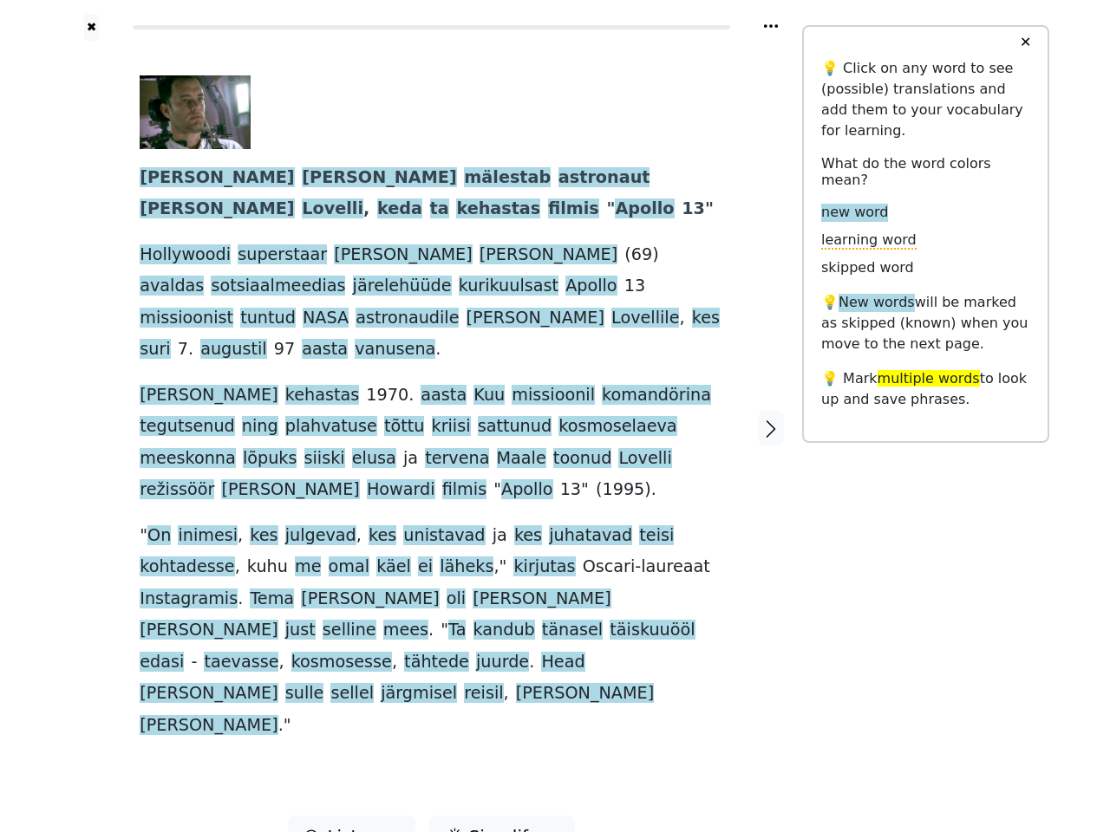
click at [442, 479] on span at bounding box center [438, 490] width 7 height 22
click at [771, 26] on icon at bounding box center [771, 25] width 14 height 3
click at [91, 405] on div at bounding box center [92, 428] width 62 height 775
click at [558, 416] on span "kosmoselaeva" at bounding box center [617, 427] width 118 height 22
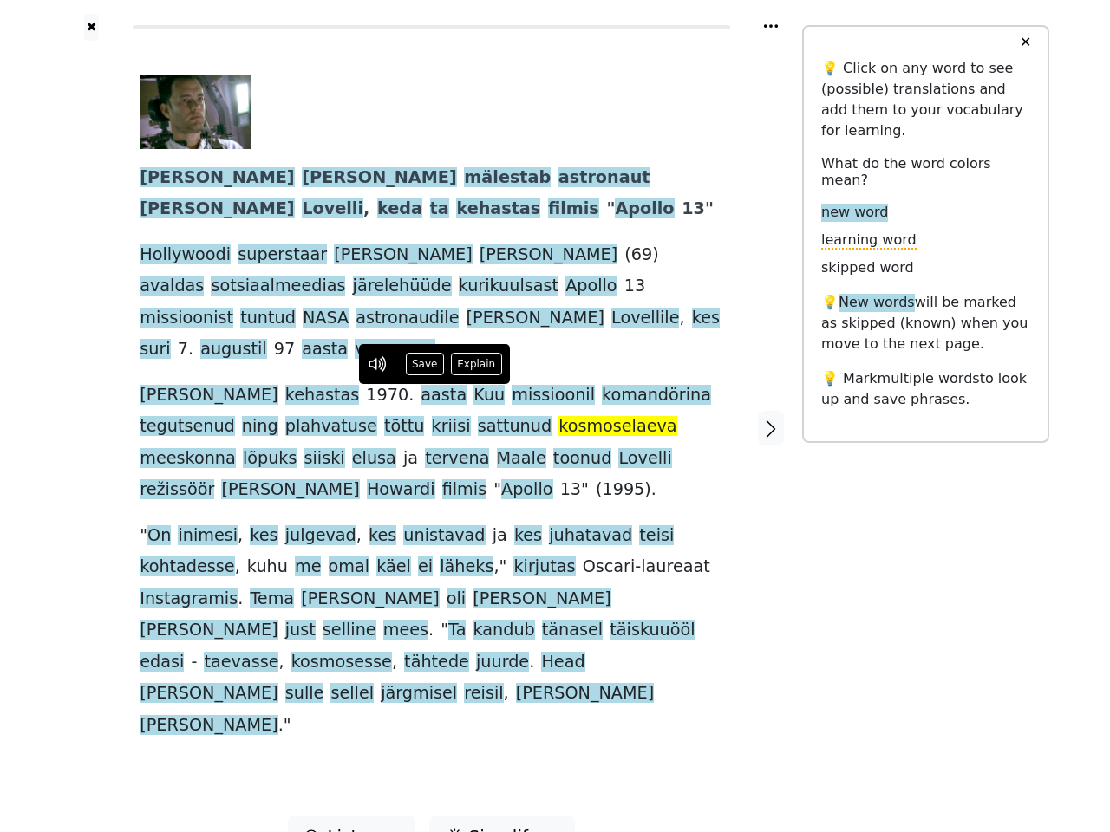
click at [156, 179] on span "[PERSON_NAME]" at bounding box center [217, 178] width 154 height 22
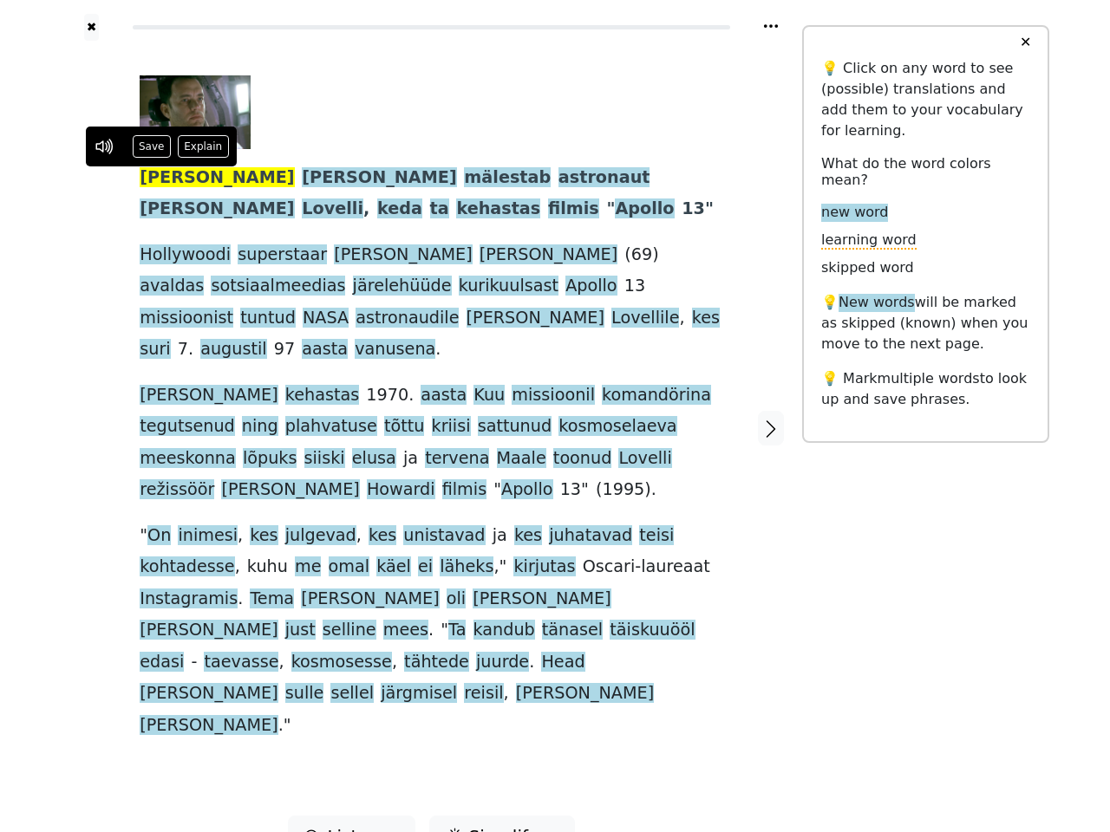
click at [302, 179] on span "[PERSON_NAME]" at bounding box center [379, 178] width 154 height 22
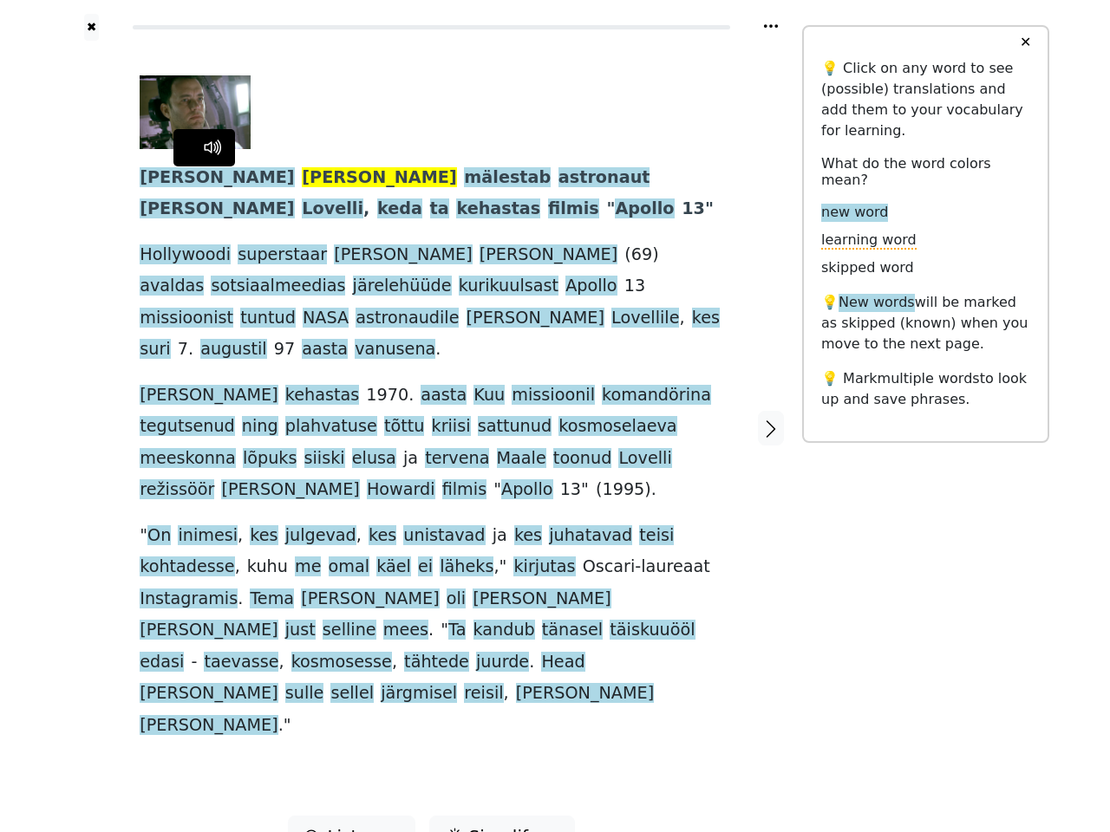
click at [464, 179] on span "mälestab" at bounding box center [507, 178] width 87 height 22
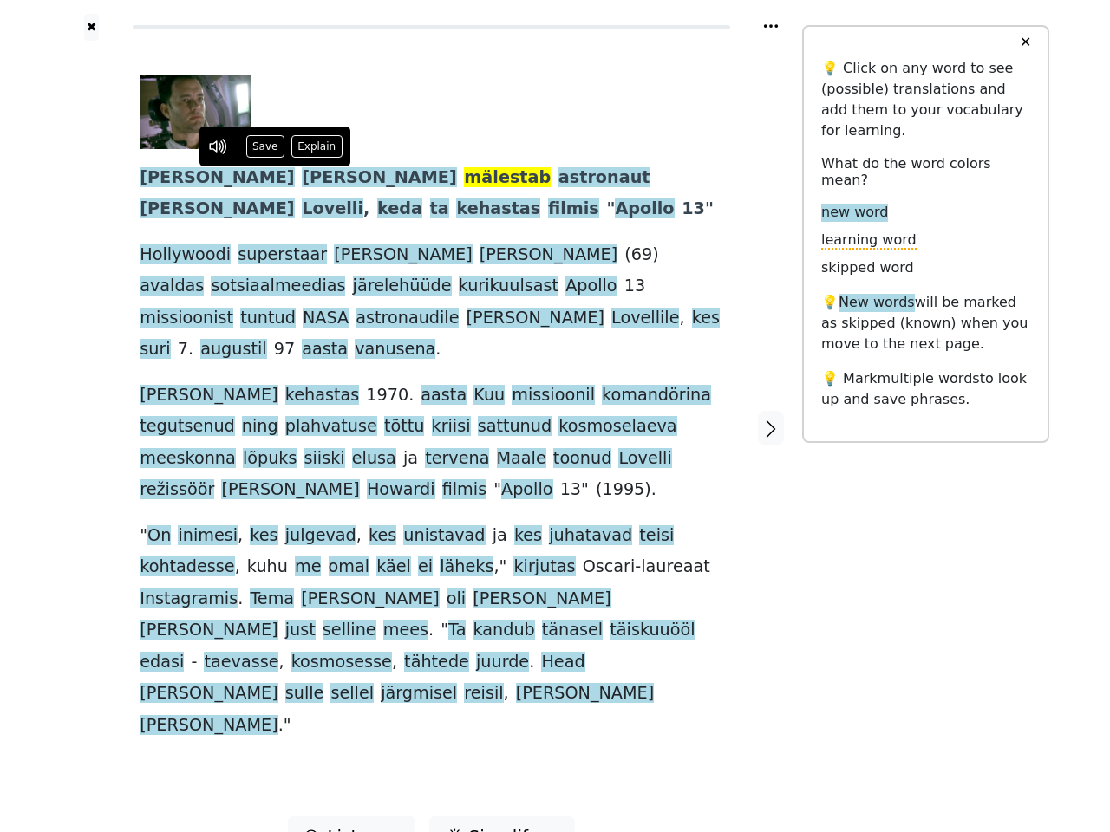
click at [558, 179] on span "astronaut" at bounding box center [604, 178] width 92 height 22
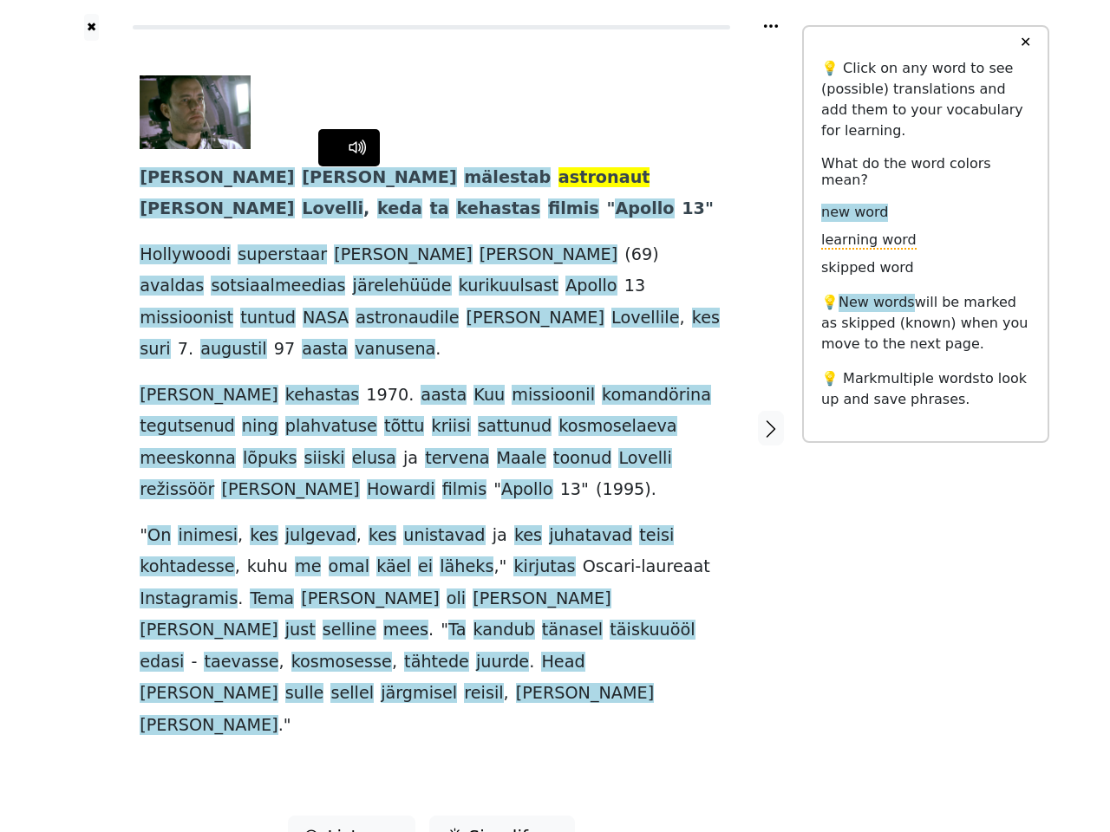
click at [294, 199] on span "[PERSON_NAME]" at bounding box center [217, 210] width 154 height 22
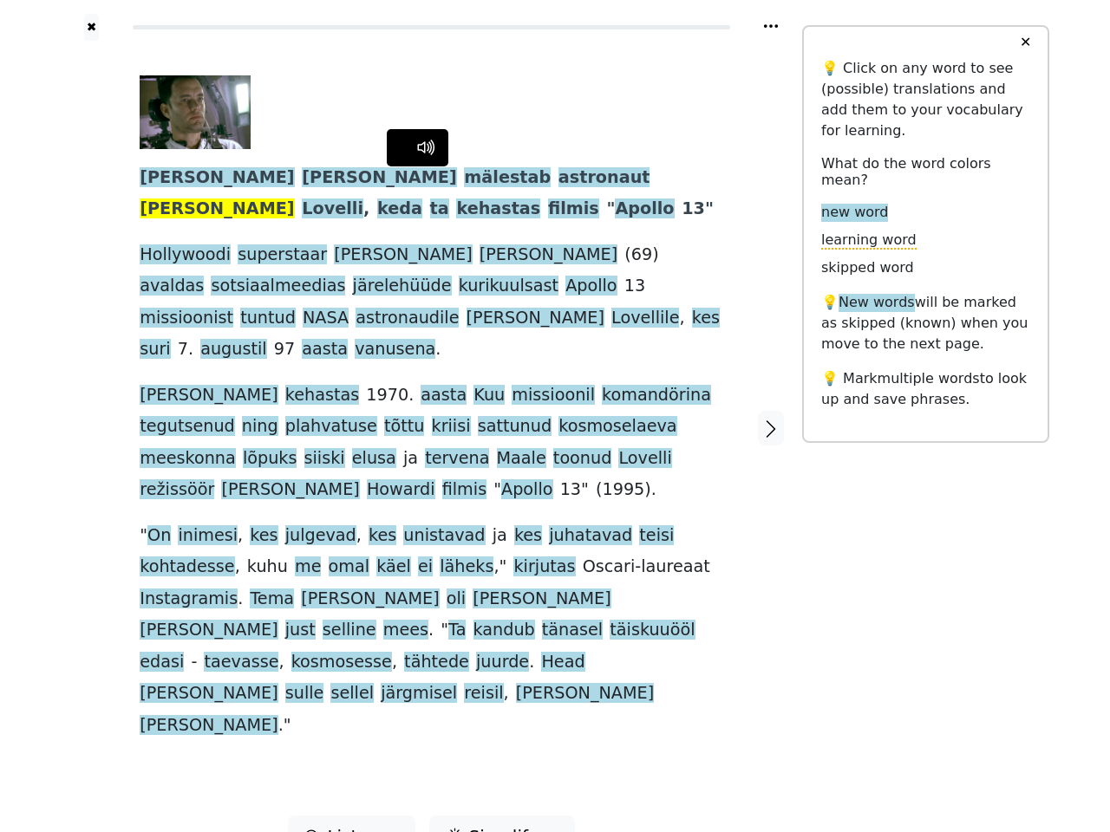
click at [363, 199] on span "Lovelli" at bounding box center [333, 210] width 62 height 22
